Goal: Task Accomplishment & Management: Manage account settings

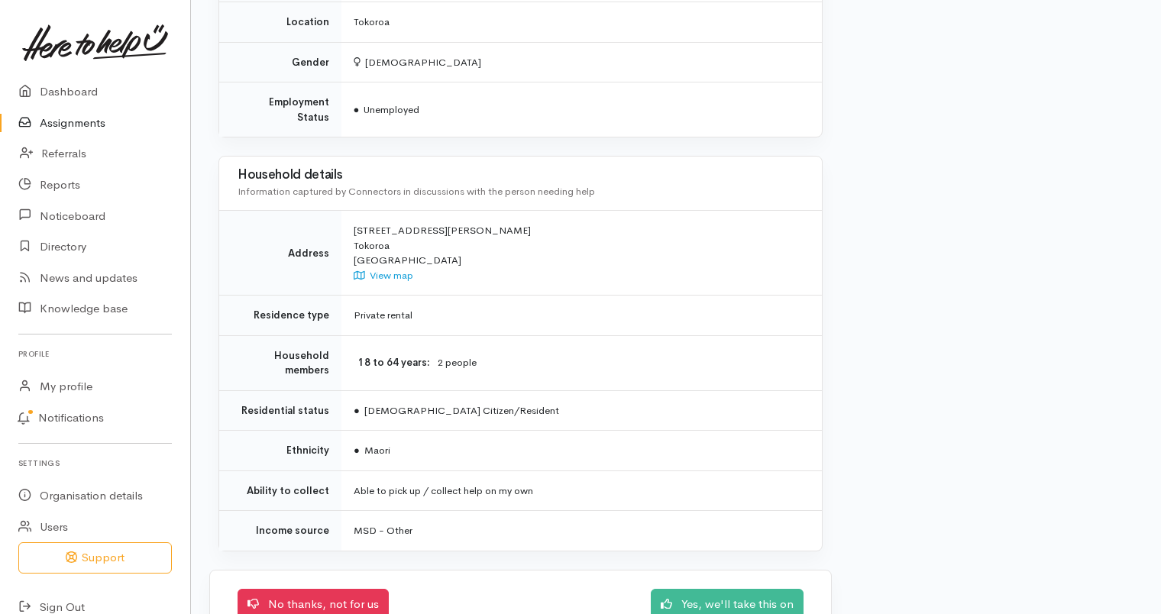
scroll to position [1013, 0]
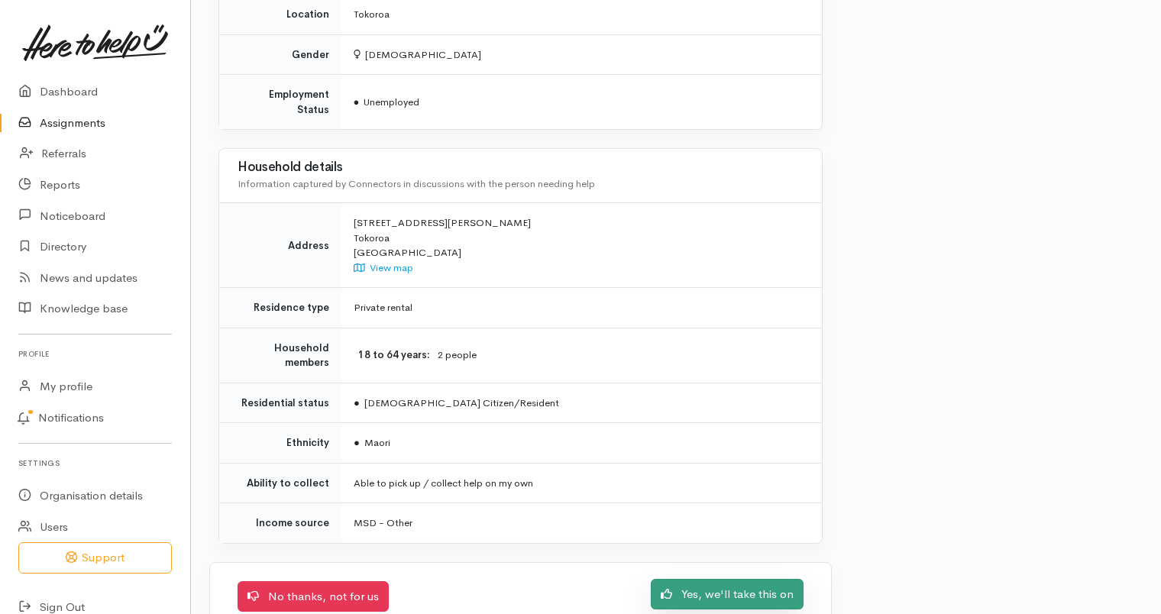
click at [731, 579] on link "Yes, we'll take this on" at bounding box center [727, 594] width 153 height 31
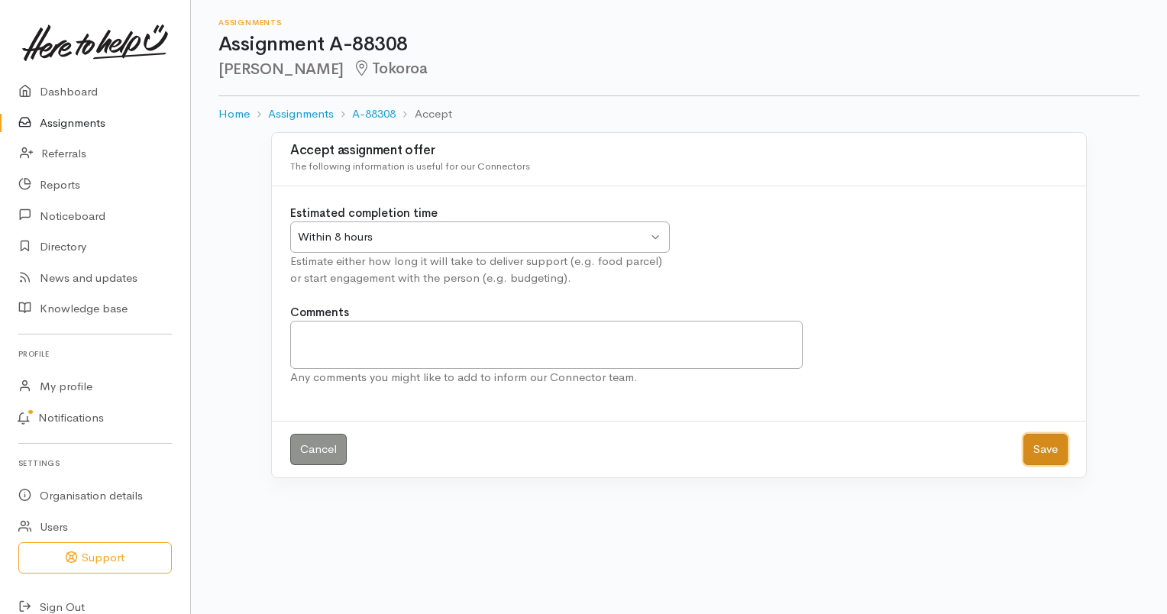
click at [1047, 448] on button "Save" at bounding box center [1046, 449] width 44 height 31
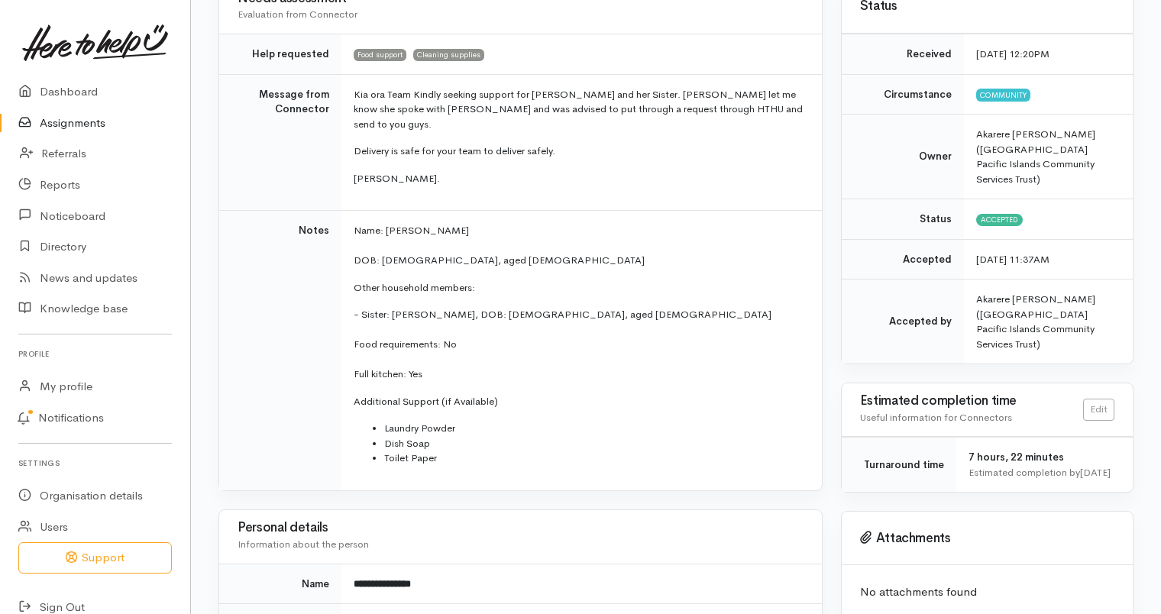
scroll to position [153, 0]
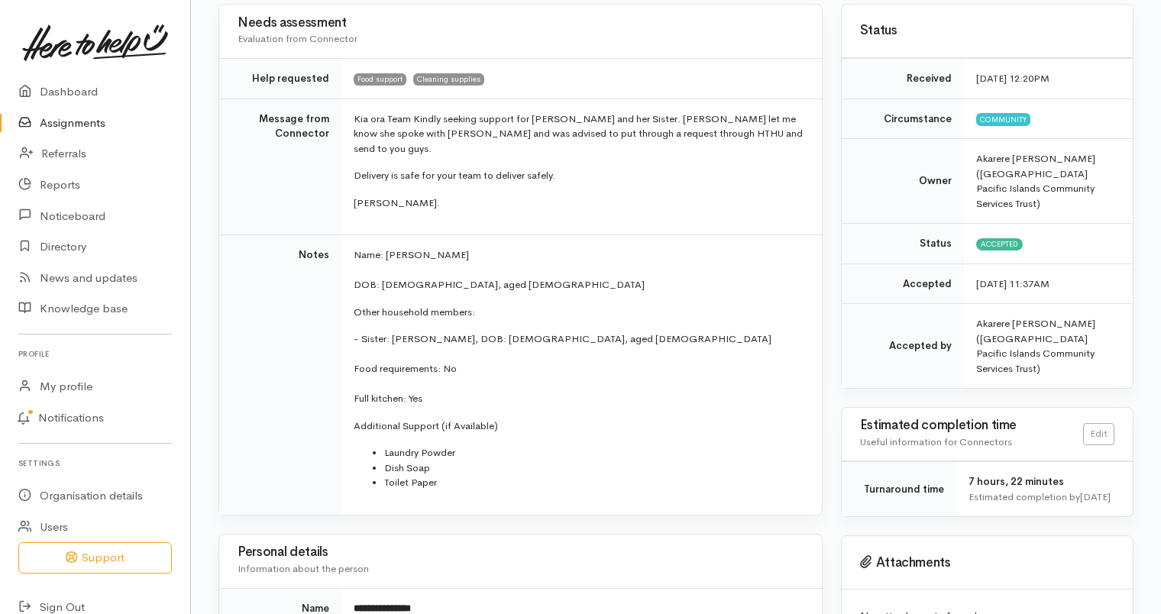
click at [64, 119] on link "Assignments" at bounding box center [95, 123] width 190 height 31
